Goal: Task Accomplishment & Management: Complete application form

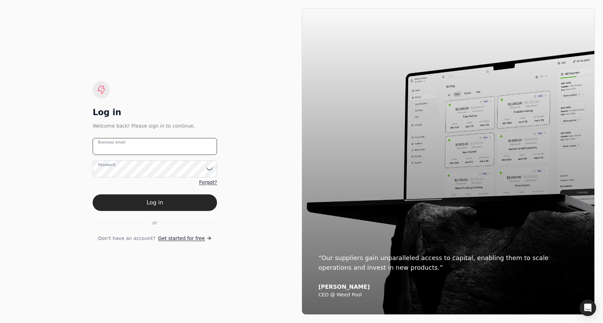
click at [175, 149] on email "Business email" at bounding box center [155, 146] width 124 height 17
type email "[EMAIL_ADDRESS][DOMAIN_NAME]"
drag, startPoint x: 253, startPoint y: 126, endPoint x: 242, endPoint y: 139, distance: 17.2
click at [253, 127] on div "Log in Welcome back! Please sign in to continue. [EMAIL_ADDRESS][DOMAIN_NAME] B…" at bounding box center [155, 161] width 294 height 306
click at [183, 202] on button "Log in" at bounding box center [155, 202] width 124 height 17
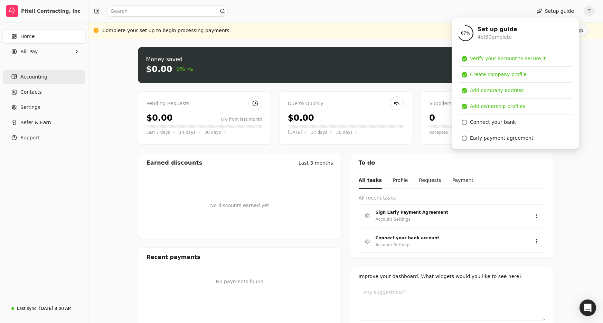
click at [37, 76] on span "Accounting" at bounding box center [33, 76] width 27 height 7
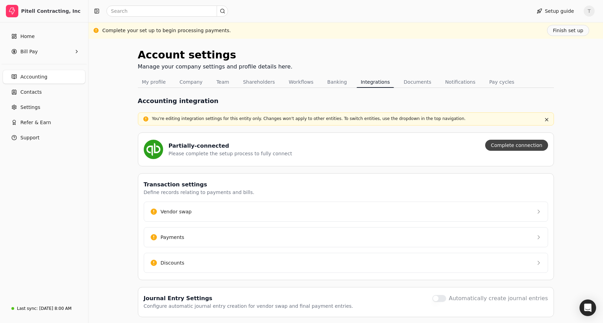
click at [510, 147] on button "Complete connection" at bounding box center [516, 145] width 63 height 11
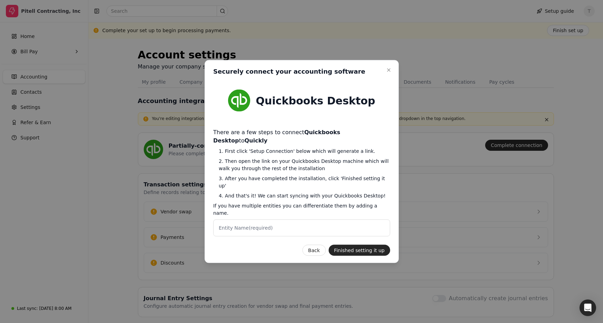
click at [253, 224] on label "Entity Name (required)" at bounding box center [246, 227] width 54 height 7
click at [253, 220] on Name "Entity Name (required)" at bounding box center [301, 228] width 177 height 17
paste Name "Pitell Contracting, Inc."
click at [377, 245] on button "Finished setting it up" at bounding box center [359, 250] width 62 height 11
click at [346, 245] on button "Finished setting it up" at bounding box center [359, 250] width 62 height 11
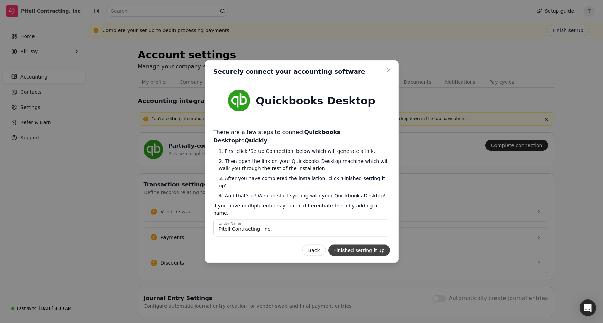
drag, startPoint x: 346, startPoint y: 236, endPoint x: 350, endPoint y: 236, distance: 4.1
click at [346, 245] on button "Finished setting it up" at bounding box center [359, 250] width 62 height 11
click at [327, 220] on Name "Pitell Contracting, Inc." at bounding box center [301, 228] width 177 height 17
type Name "Pitell Contracting, Inc"
click at [364, 245] on button "Finished setting it up" at bounding box center [359, 250] width 62 height 11
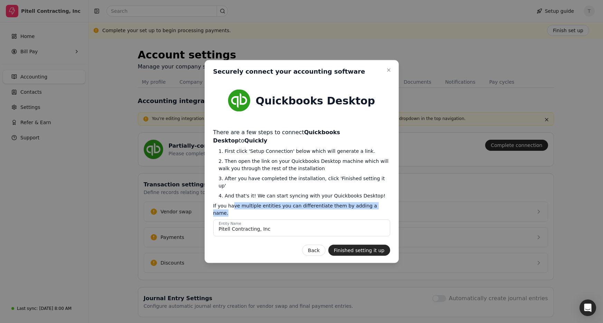
drag, startPoint x: 235, startPoint y: 202, endPoint x: 383, endPoint y: 204, distance: 147.6
click at [381, 204] on span "If you have multiple entities you can differentiate them by adding a name." at bounding box center [301, 209] width 177 height 15
drag, startPoint x: 383, startPoint y: 204, endPoint x: 359, endPoint y: 207, distance: 23.7
click at [383, 204] on span "If you have multiple entities you can differentiate them by adding a name." at bounding box center [301, 209] width 177 height 15
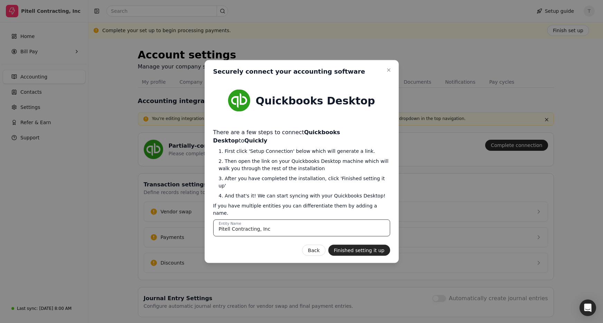
click at [330, 220] on Name "Pitell Contracting, Inc" at bounding box center [301, 228] width 177 height 17
drag, startPoint x: 370, startPoint y: 182, endPoint x: 320, endPoint y: 187, distance: 50.0
click at [386, 184] on span "3. After you have completed the installation, click 'Finished setting it up'" at bounding box center [304, 182] width 171 height 15
click at [247, 187] on div "There are a few steps to connect Quickbooks Desktop to Quickly 1. First click '…" at bounding box center [301, 182] width 177 height 108
click at [359, 245] on button "Finished setting it up" at bounding box center [359, 250] width 62 height 11
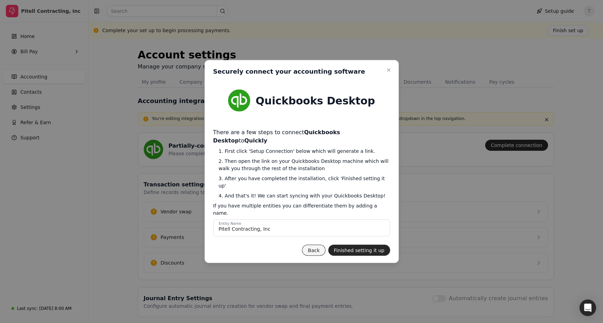
click at [319, 245] on button "Back" at bounding box center [314, 250] width 24 height 11
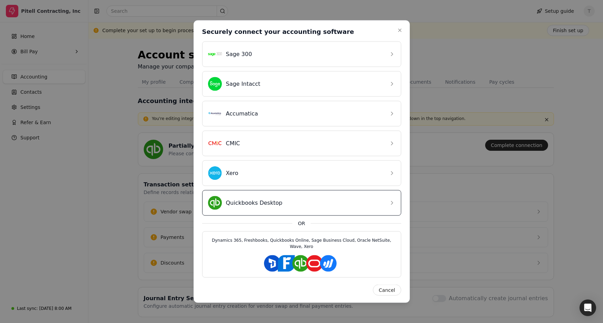
click at [333, 199] on div "Quickbooks Desktop" at bounding box center [296, 203] width 177 height 14
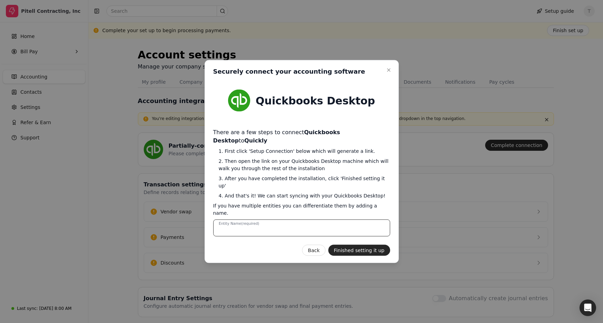
click at [322, 220] on Name "Entity Name (required)" at bounding box center [301, 228] width 177 height 17
paste Name "Pitell Contracting, Inc."
type Name "Pitell Contracting, Inc."
click at [362, 245] on button "Finished setting it up" at bounding box center [359, 250] width 62 height 11
click at [368, 245] on button "Finished setting it up" at bounding box center [359, 250] width 62 height 11
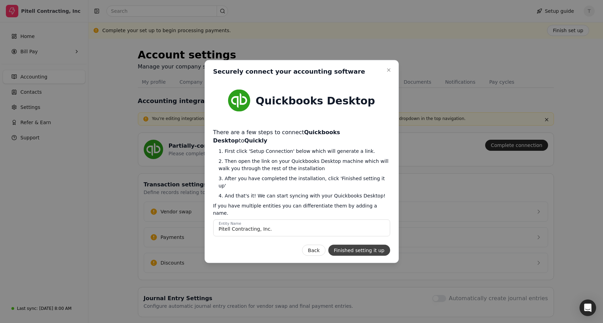
click at [368, 245] on button "Finished setting it up" at bounding box center [359, 250] width 62 height 11
click at [367, 245] on button "Finished setting it up" at bounding box center [359, 250] width 62 height 11
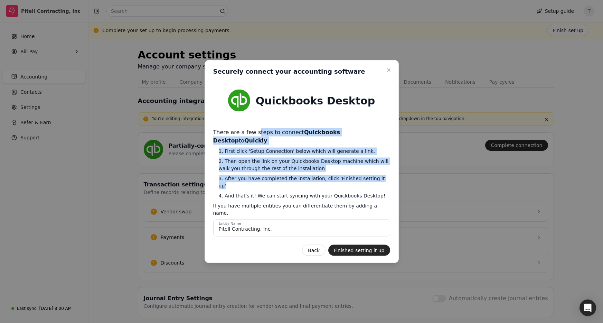
drag, startPoint x: 258, startPoint y: 141, endPoint x: 384, endPoint y: 184, distance: 133.0
click at [384, 184] on div "There are a few steps to connect Quickbooks Desktop to Quickly 1. First click '…" at bounding box center [301, 182] width 177 height 108
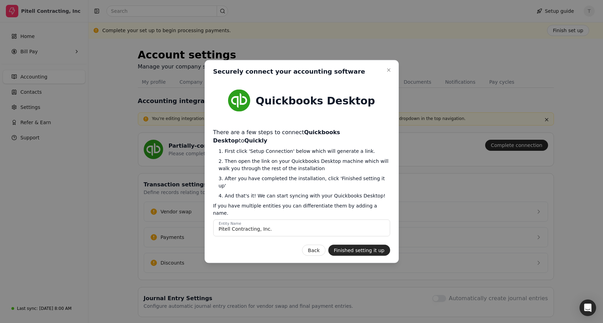
click at [320, 196] on div "There are a few steps to connect Quickbooks Desktop to Quickly 1. First click '…" at bounding box center [301, 182] width 177 height 108
drag, startPoint x: 292, startPoint y: 192, endPoint x: 385, endPoint y: 193, distance: 92.7
click at [385, 193] on span "4. And that's it! We can start syncing with your Quickbooks Desktop!" at bounding box center [304, 195] width 171 height 7
drag, startPoint x: 385, startPoint y: 193, endPoint x: 383, endPoint y: 218, distance: 25.0
click at [385, 193] on span "4. And that's it! We can start syncing with your Quickbooks Desktop!" at bounding box center [304, 195] width 171 height 7
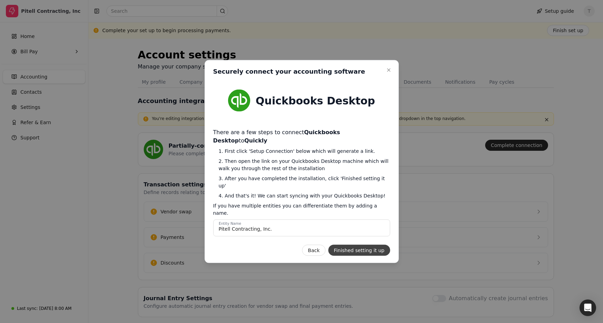
click at [363, 245] on button "Finished setting it up" at bounding box center [359, 250] width 62 height 11
drag, startPoint x: 305, startPoint y: 219, endPoint x: 308, endPoint y: 220, distance: 3.9
click at [305, 220] on Name "Pitell Contracting, Inc." at bounding box center [301, 228] width 177 height 17
click at [360, 245] on button "Finished setting it up" at bounding box center [359, 250] width 62 height 11
click at [357, 245] on button "Finished setting it up" at bounding box center [359, 250] width 62 height 11
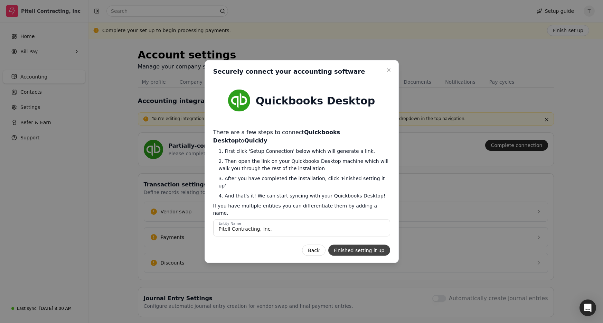
click at [357, 245] on button "Finished setting it up" at bounding box center [359, 250] width 62 height 11
click at [356, 245] on button "Finished setting it up" at bounding box center [359, 250] width 62 height 11
click at [379, 245] on button "Finished setting it up" at bounding box center [359, 250] width 62 height 11
drag, startPoint x: 388, startPoint y: 227, endPoint x: 385, endPoint y: 238, distance: 11.5
click at [388, 227] on div "Quickbooks Desktop There are a few steps to connect Quickbooks Desktop to Quick…" at bounding box center [301, 168] width 177 height 175
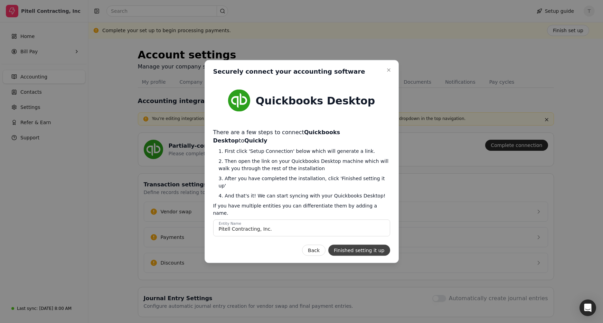
drag, startPoint x: 385, startPoint y: 238, endPoint x: 346, endPoint y: 238, distance: 38.7
click at [346, 245] on button "Finished setting it up" at bounding box center [359, 250] width 62 height 11
click at [338, 245] on button "Finished setting it up" at bounding box center [359, 250] width 62 height 11
click at [320, 245] on button "Back" at bounding box center [314, 250] width 24 height 11
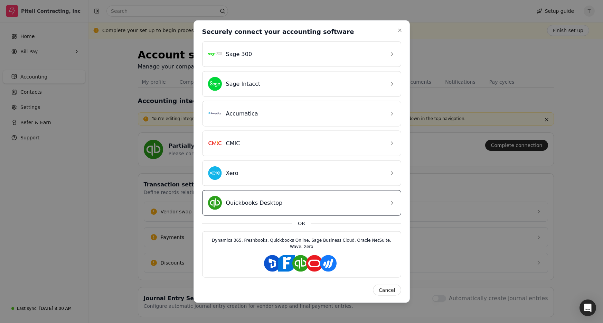
click at [289, 204] on div "Quickbooks Desktop" at bounding box center [296, 203] width 177 height 14
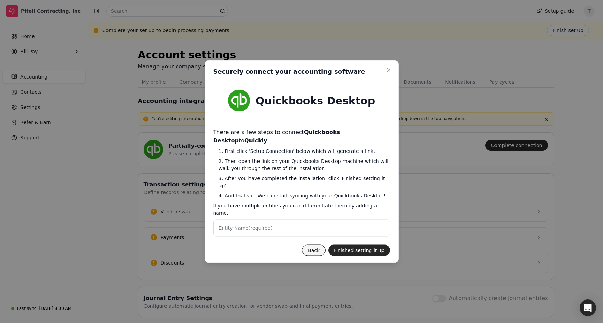
click at [318, 245] on button "Back" at bounding box center [314, 250] width 24 height 11
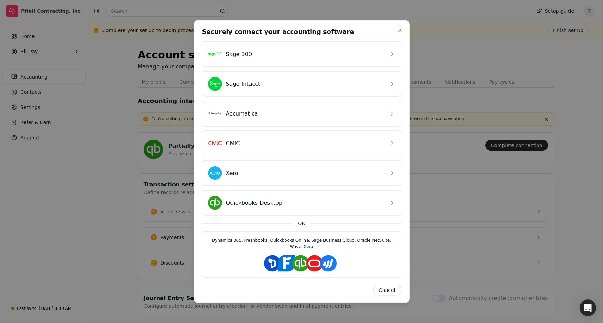
drag, startPoint x: 401, startPoint y: 29, endPoint x: 405, endPoint y: 31, distance: 4.0
click at [401, 29] on icon "button" at bounding box center [400, 31] width 6 height 6
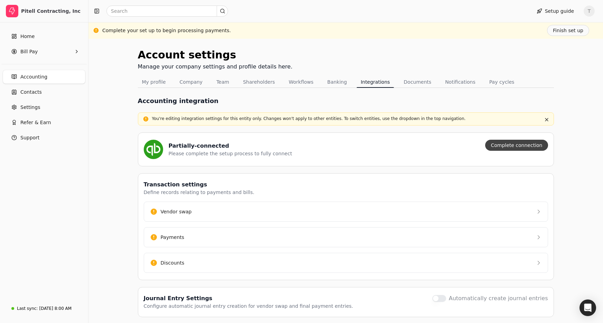
click at [531, 147] on button "Complete connection" at bounding box center [516, 145] width 63 height 11
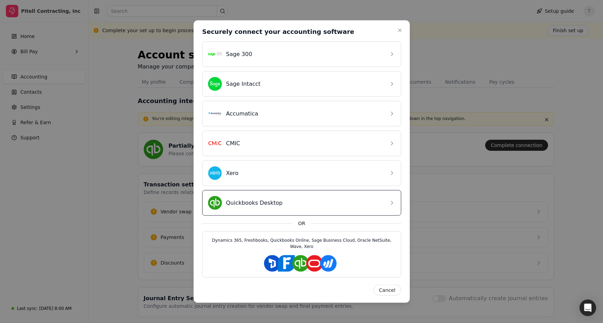
click at [298, 205] on div "Quickbooks Desktop" at bounding box center [296, 203] width 177 height 14
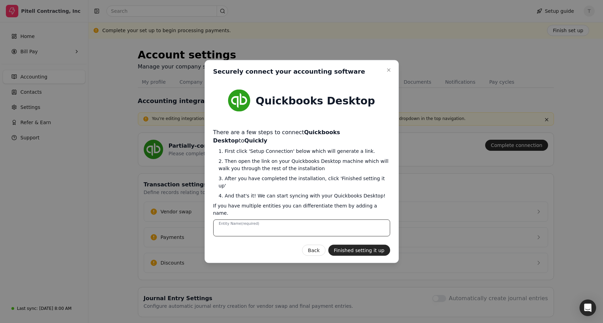
click at [279, 220] on Name "Entity Name (required)" at bounding box center [301, 228] width 177 height 17
paste Name "Pitell Contracting, Inc."
click at [371, 245] on button "Finished setting it up" at bounding box center [359, 250] width 62 height 11
click at [259, 220] on Name "Pitell Contracting, Inc." at bounding box center [301, 228] width 177 height 17
type Name "Pitell Contracting Inc."
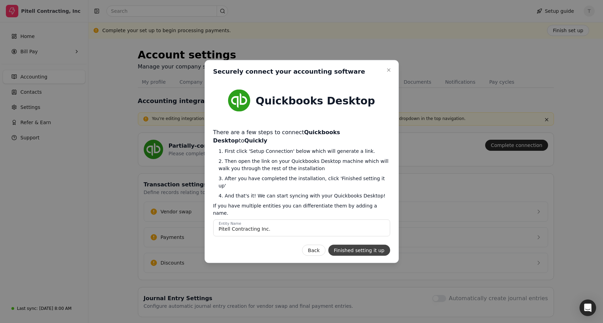
click at [355, 245] on button "Finished setting it up" at bounding box center [359, 250] width 62 height 11
click at [363, 245] on button "Finished setting it up" at bounding box center [359, 250] width 62 height 11
drag, startPoint x: 363, startPoint y: 239, endPoint x: 365, endPoint y: 235, distance: 3.9
click at [363, 245] on button "Finished setting it up" at bounding box center [359, 250] width 62 height 11
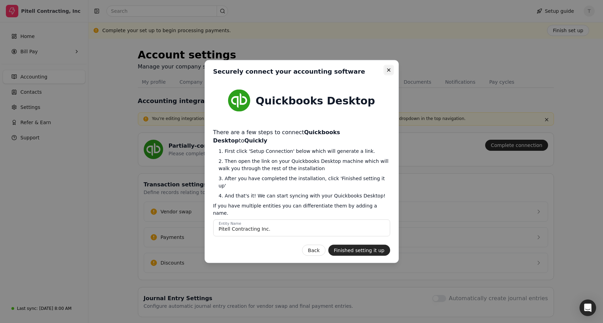
click at [390, 73] on icon "button" at bounding box center [389, 70] width 6 height 6
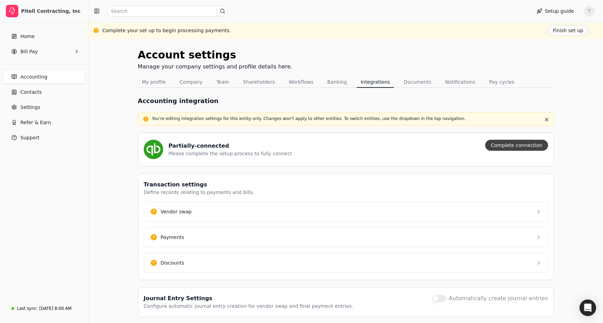
click at [509, 148] on button "Complete connection" at bounding box center [516, 145] width 63 height 11
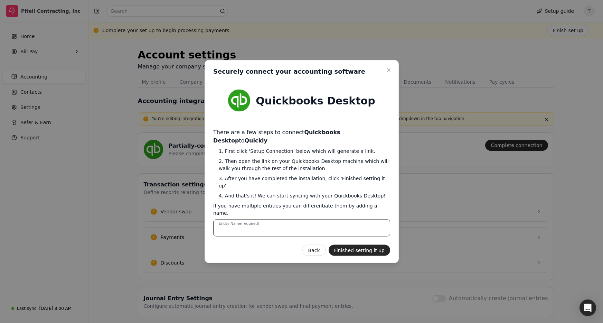
click at [291, 220] on Name "Entity Name (required)" at bounding box center [301, 228] width 177 height 17
paste Name "970-Pitell Contracting"
type Name "970-Pitell Contracting"
click at [352, 245] on button "Finished setting it up" at bounding box center [359, 250] width 62 height 11
click at [388, 72] on icon "button" at bounding box center [389, 70] width 3 height 3
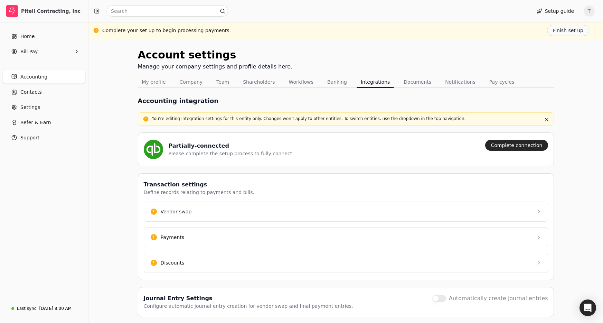
click at [53, 76] on link "Accounting" at bounding box center [44, 77] width 83 height 14
click at [47, 35] on link "Home" at bounding box center [44, 36] width 83 height 14
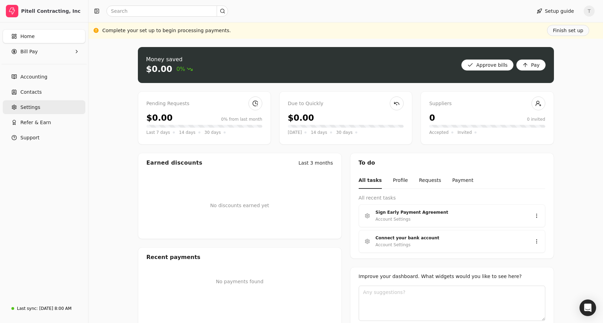
click at [39, 109] on span "Settings" at bounding box center [30, 107] width 20 height 7
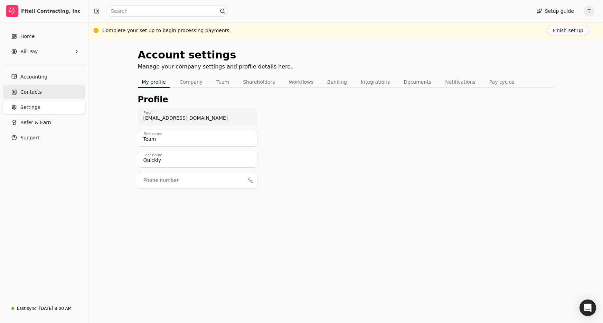
click at [37, 95] on span "Contacts" at bounding box center [30, 92] width 21 height 7
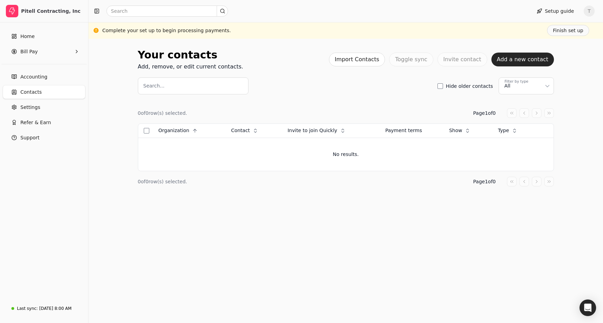
click at [47, 84] on ul "Accounting Contacts Settings Refer & Earn Support" at bounding box center [44, 107] width 83 height 75
click at [47, 81] on link "Accounting" at bounding box center [44, 77] width 83 height 14
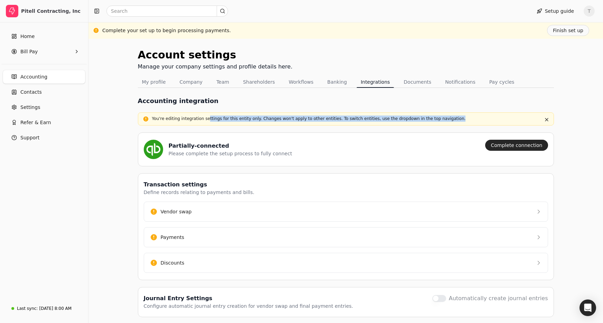
drag, startPoint x: 210, startPoint y: 117, endPoint x: 474, endPoint y: 118, distance: 264.8
click at [471, 117] on p "You're editing integration settings for this entity only. Changes won't apply t…" at bounding box center [346, 118] width 388 height 6
click at [548, 119] on button "button" at bounding box center [547, 119] width 8 height 8
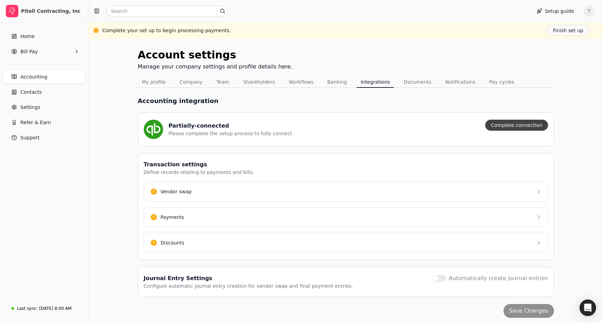
click at [525, 127] on button "Complete connection" at bounding box center [516, 125] width 63 height 11
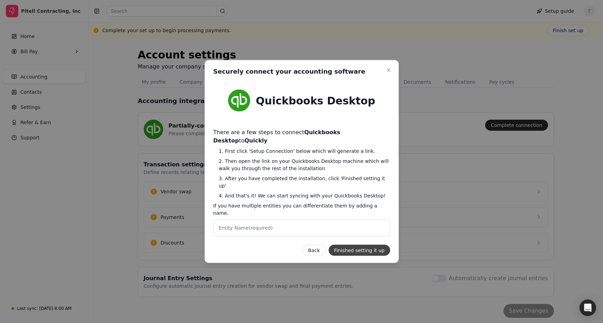
click at [373, 245] on button "Finished setting it up" at bounding box center [359, 250] width 62 height 11
click at [391, 73] on icon "button" at bounding box center [389, 70] width 6 height 6
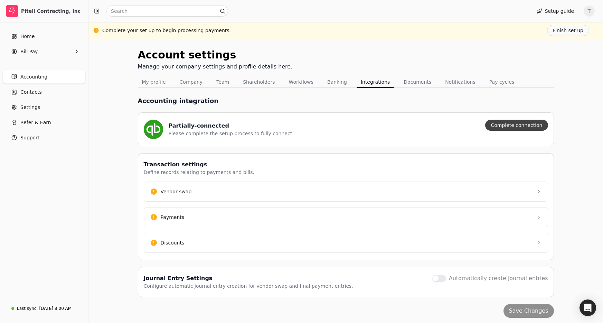
click at [504, 126] on button "Complete connection" at bounding box center [516, 125] width 63 height 11
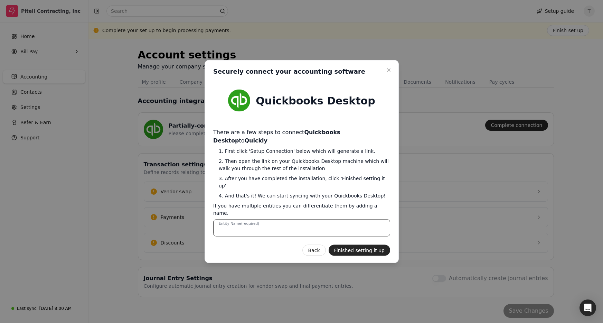
click at [331, 220] on Name "Entity Name (required)" at bounding box center [301, 228] width 177 height 17
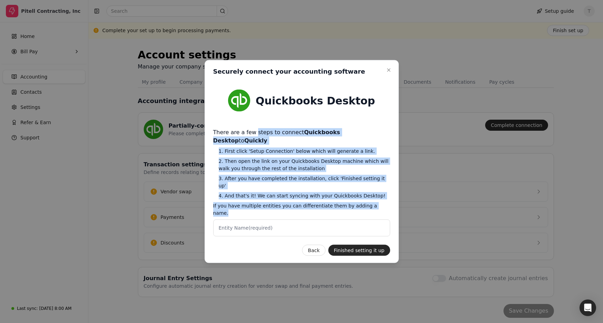
drag, startPoint x: 256, startPoint y: 144, endPoint x: 387, endPoint y: 199, distance: 142.2
click at [387, 199] on div "There are a few steps to connect Quickbooks Desktop to Quickly 1. First click '…" at bounding box center [301, 182] width 177 height 108
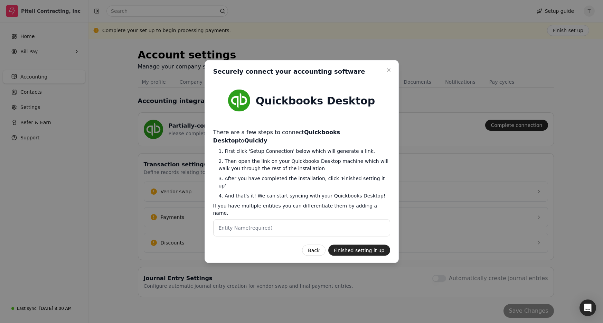
click at [272, 161] on span "2. Then open the link on your Quickbooks Desktop machine which will walk you th…" at bounding box center [304, 165] width 171 height 15
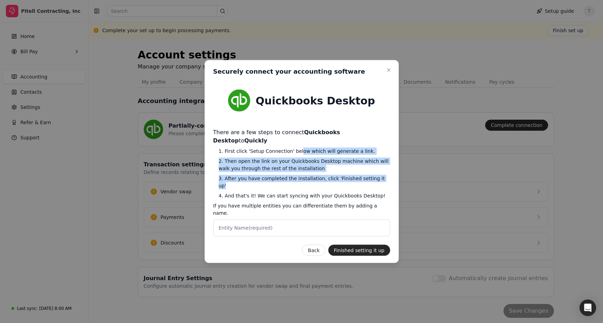
drag, startPoint x: 297, startPoint y: 152, endPoint x: 396, endPoint y: 182, distance: 103.2
click at [393, 180] on div "Close Securely connect your accounting software Securely connect your accountin…" at bounding box center [302, 161] width 194 height 203
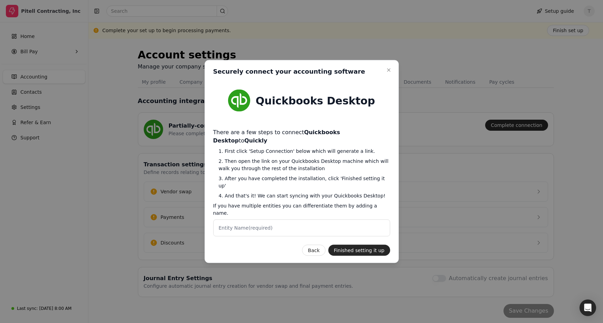
click at [382, 192] on span "4. And that's it! We can start syncing with your Quickbooks Desktop!" at bounding box center [304, 195] width 171 height 7
click at [368, 245] on button "Finished setting it up" at bounding box center [359, 250] width 62 height 11
drag, startPoint x: 366, startPoint y: 238, endPoint x: 374, endPoint y: 221, distance: 18.1
click at [366, 245] on button "Finished setting it up" at bounding box center [359, 250] width 62 height 11
click at [390, 72] on icon "button" at bounding box center [389, 70] width 3 height 3
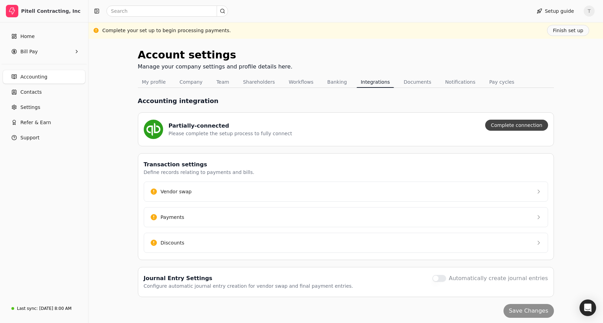
click at [533, 129] on button "Complete connection" at bounding box center [516, 125] width 63 height 11
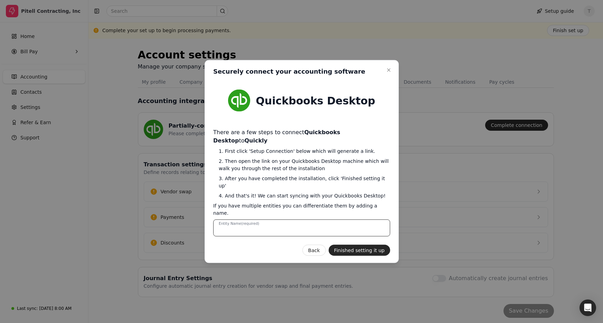
click at [355, 220] on Name "Entity Name (required)" at bounding box center [301, 228] width 177 height 17
paste Name "970-Pitell Contracting"
drag, startPoint x: 245, startPoint y: 219, endPoint x: 164, endPoint y: 218, distance: 81.3
click at [141, 217] on body "Pitell Contracting, Inc Home Bill Pay Accounting Contacts Settings Refer & Earn…" at bounding box center [301, 163] width 603 height 326
type Name "P"
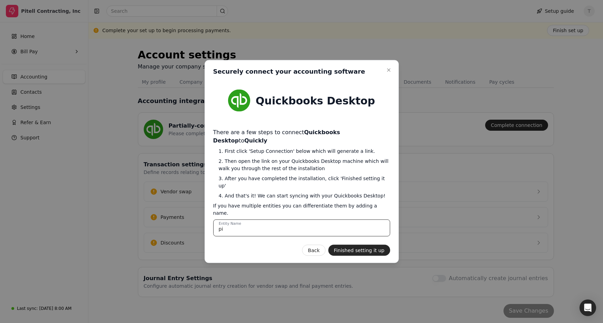
type Name "p"
click at [371, 245] on button "Finished setting it up" at bounding box center [359, 250] width 62 height 11
click at [257, 220] on Name "Pitell" at bounding box center [301, 228] width 177 height 17
type Name "Pitell Contracting, Inc."
click at [371, 245] on button "Finished setting it up" at bounding box center [359, 250] width 62 height 11
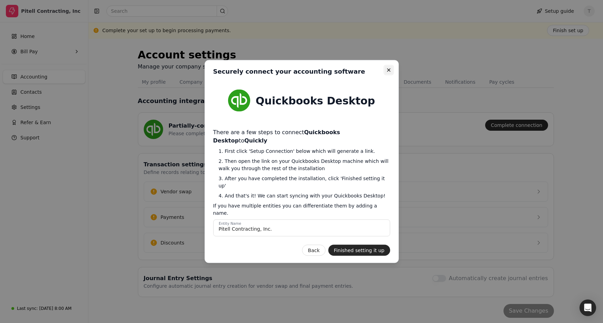
click at [389, 73] on icon "button" at bounding box center [389, 70] width 6 height 6
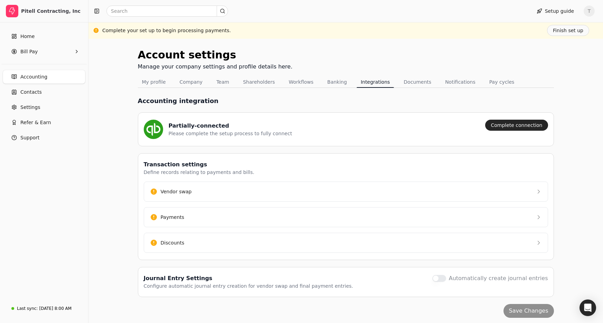
click at [374, 58] on div "Account settings Manage your company settings and profile details here." at bounding box center [346, 61] width 416 height 29
drag, startPoint x: 186, startPoint y: 125, endPoint x: 297, endPoint y: 138, distance: 111.8
click at [297, 138] on div "Partially-connected Please complete the setup process to fully connect" at bounding box center [312, 129] width 336 height 19
drag, startPoint x: 297, startPoint y: 138, endPoint x: 279, endPoint y: 137, distance: 18.0
click at [296, 138] on div "Partially-connected Please complete the setup process to fully connect" at bounding box center [312, 129] width 336 height 19
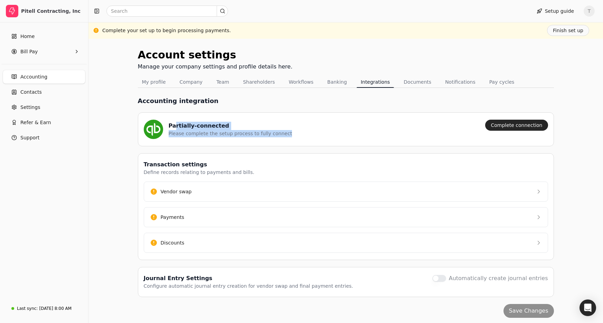
drag, startPoint x: 174, startPoint y: 123, endPoint x: 309, endPoint y: 134, distance: 135.7
click at [309, 134] on div "Partially-connected Please complete the setup process to fully connect" at bounding box center [312, 129] width 336 height 19
drag, startPoint x: 309, startPoint y: 134, endPoint x: 176, endPoint y: 156, distance: 134.5
click at [309, 134] on div "Partially-connected Please complete the setup process to fully connect" at bounding box center [312, 129] width 336 height 19
click at [521, 127] on button "Complete connection" at bounding box center [516, 125] width 63 height 11
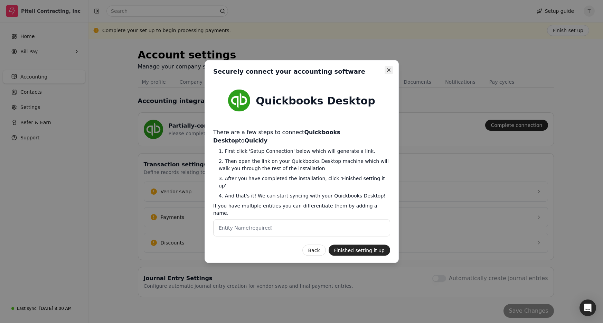
click at [388, 73] on icon "button" at bounding box center [389, 70] width 6 height 6
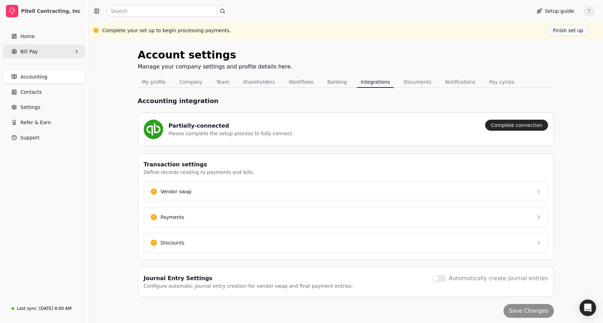
drag, startPoint x: 52, startPoint y: 38, endPoint x: 61, endPoint y: 50, distance: 15.8
click at [52, 38] on link "Home" at bounding box center [44, 36] width 83 height 14
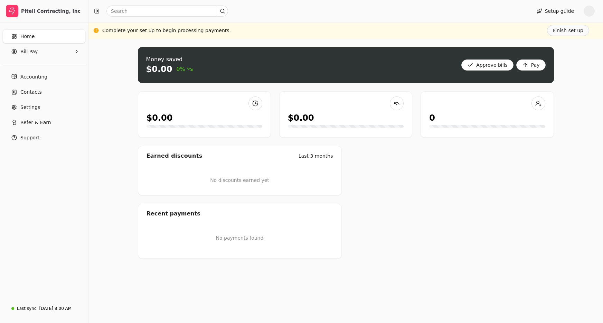
click at [586, 13] on span "button" at bounding box center [589, 11] width 11 height 11
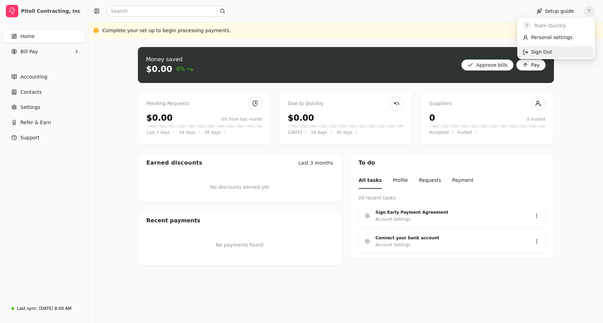
click at [573, 51] on link "Sign Out" at bounding box center [556, 51] width 75 height 11
